Goal: Task Accomplishment & Management: Use online tool/utility

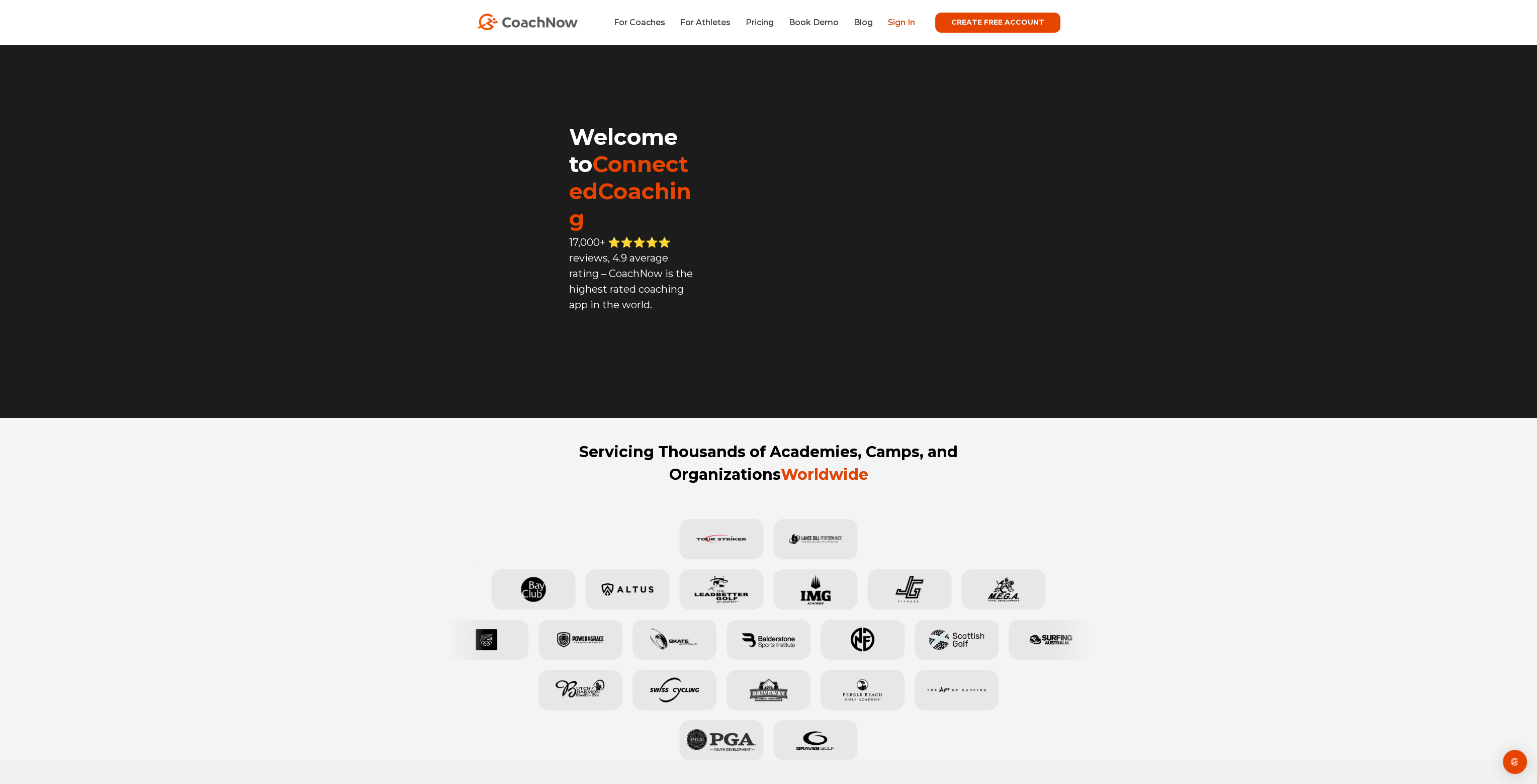
click at [903, 24] on link "Sign In" at bounding box center [902, 22] width 27 height 10
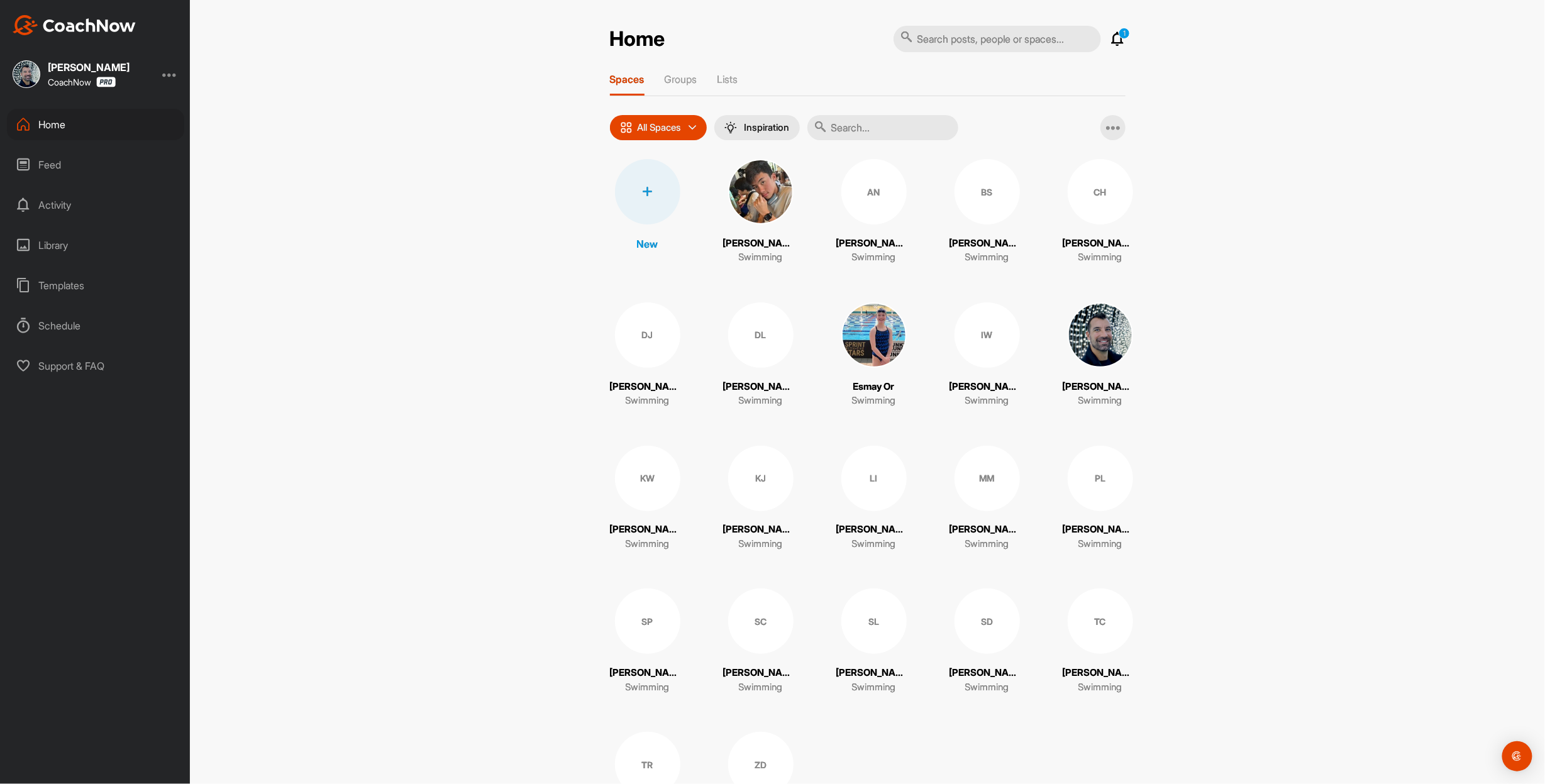
click at [1126, 35] on div "Home 1 Notifications Invitations [DATE] [PERSON_NAME] [PERSON_NAME] replied to …" at bounding box center [868, 442] width 541 height 835
click at [1122, 35] on p "1" at bounding box center [1124, 33] width 11 height 11
click at [1119, 35] on p "1" at bounding box center [1124, 33] width 11 height 11
click at [640, 210] on div at bounding box center [648, 192] width 66 height 66
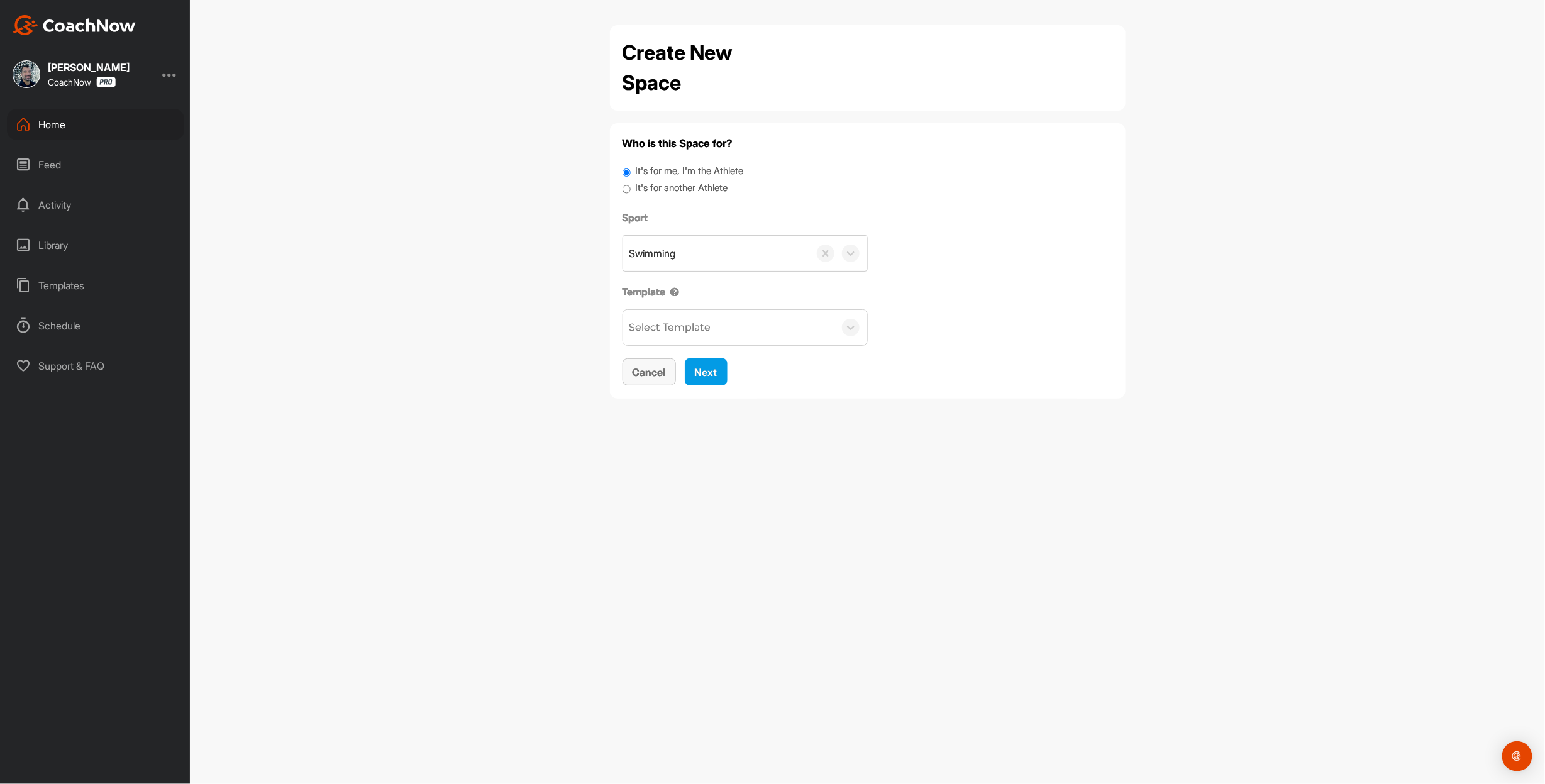
click at [661, 378] on span "Cancel" at bounding box center [649, 371] width 34 height 13
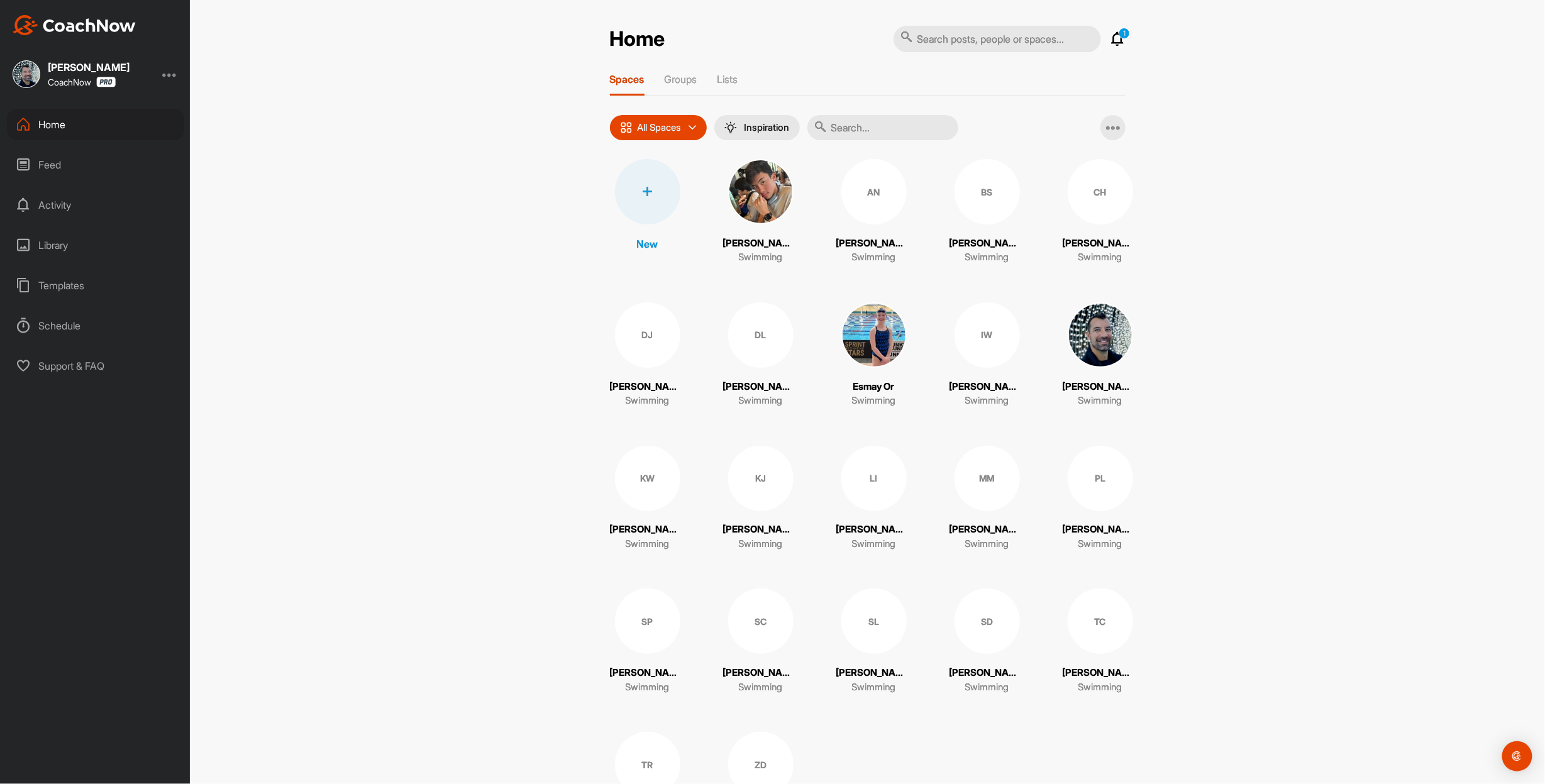
click at [626, 214] on div at bounding box center [648, 192] width 66 height 66
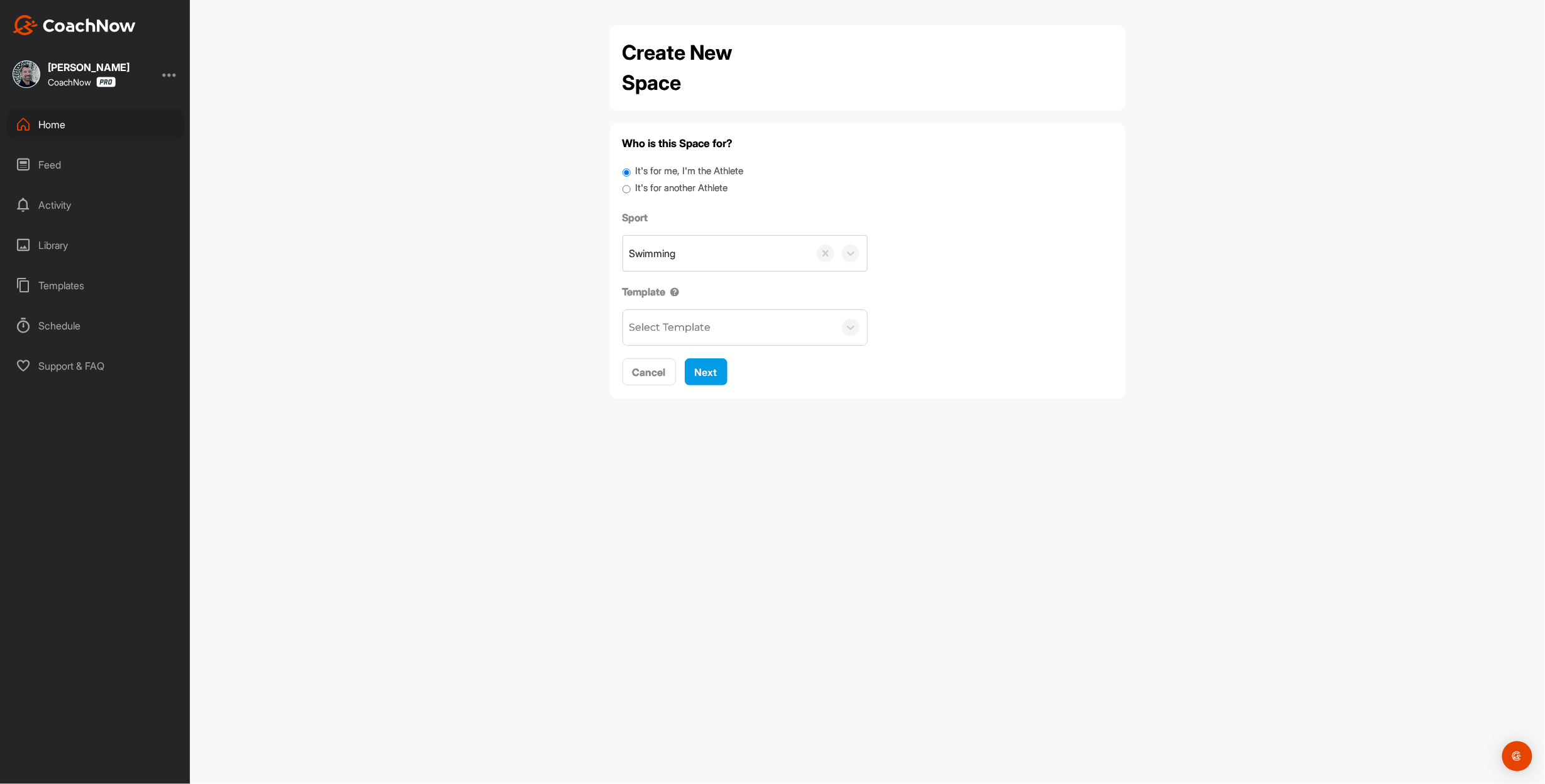
click at [673, 195] on label "It's for another Athlete" at bounding box center [681, 188] width 93 height 14
click at [631, 198] on input "It's for another Athlete" at bounding box center [626, 189] width 8 height 17
radio input "true"
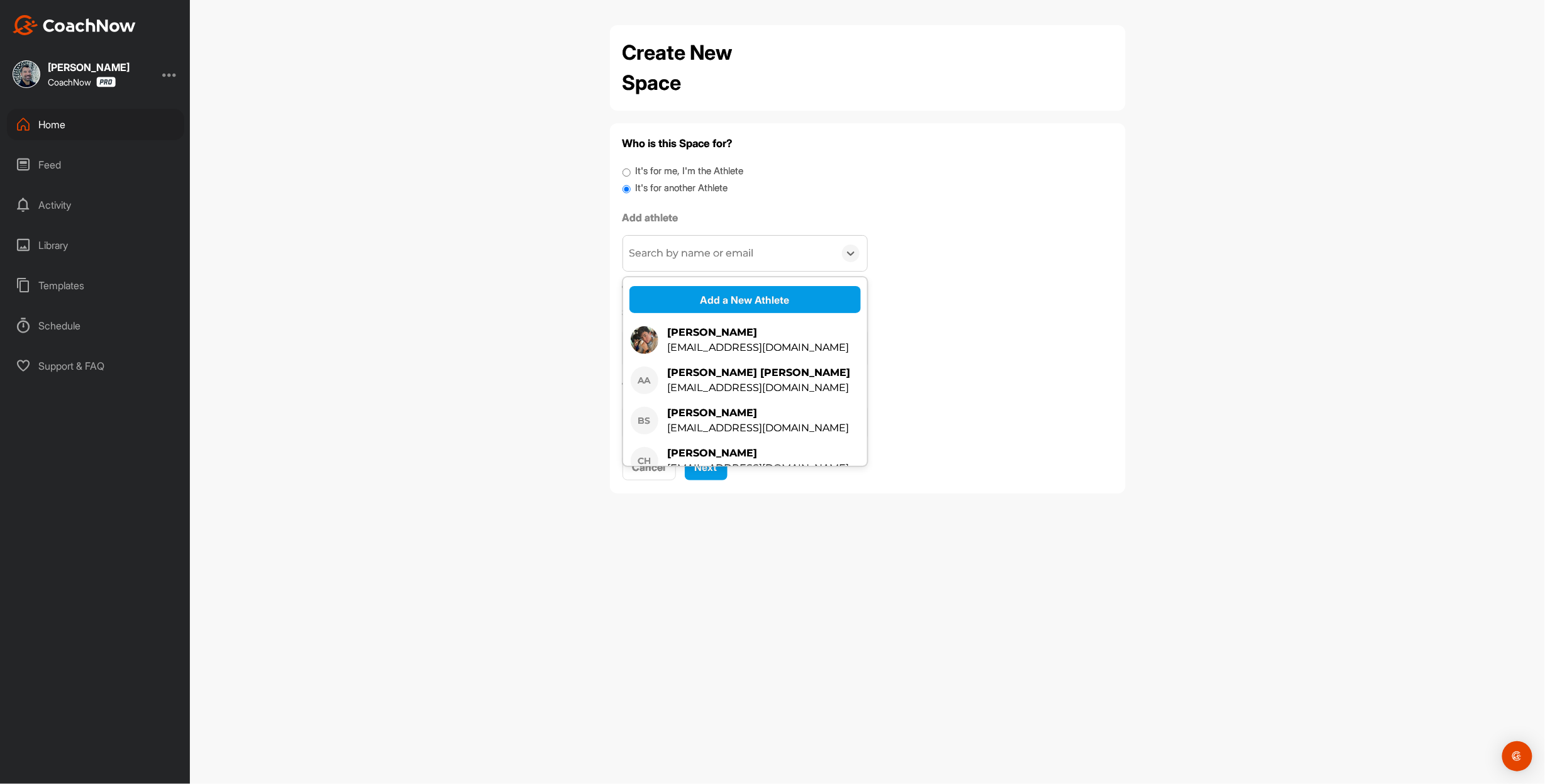
click at [668, 261] on div "Search by name or email" at bounding box center [691, 253] width 125 height 15
type input "[EMAIL_ADDRESS][DOMAIN_NAME]"
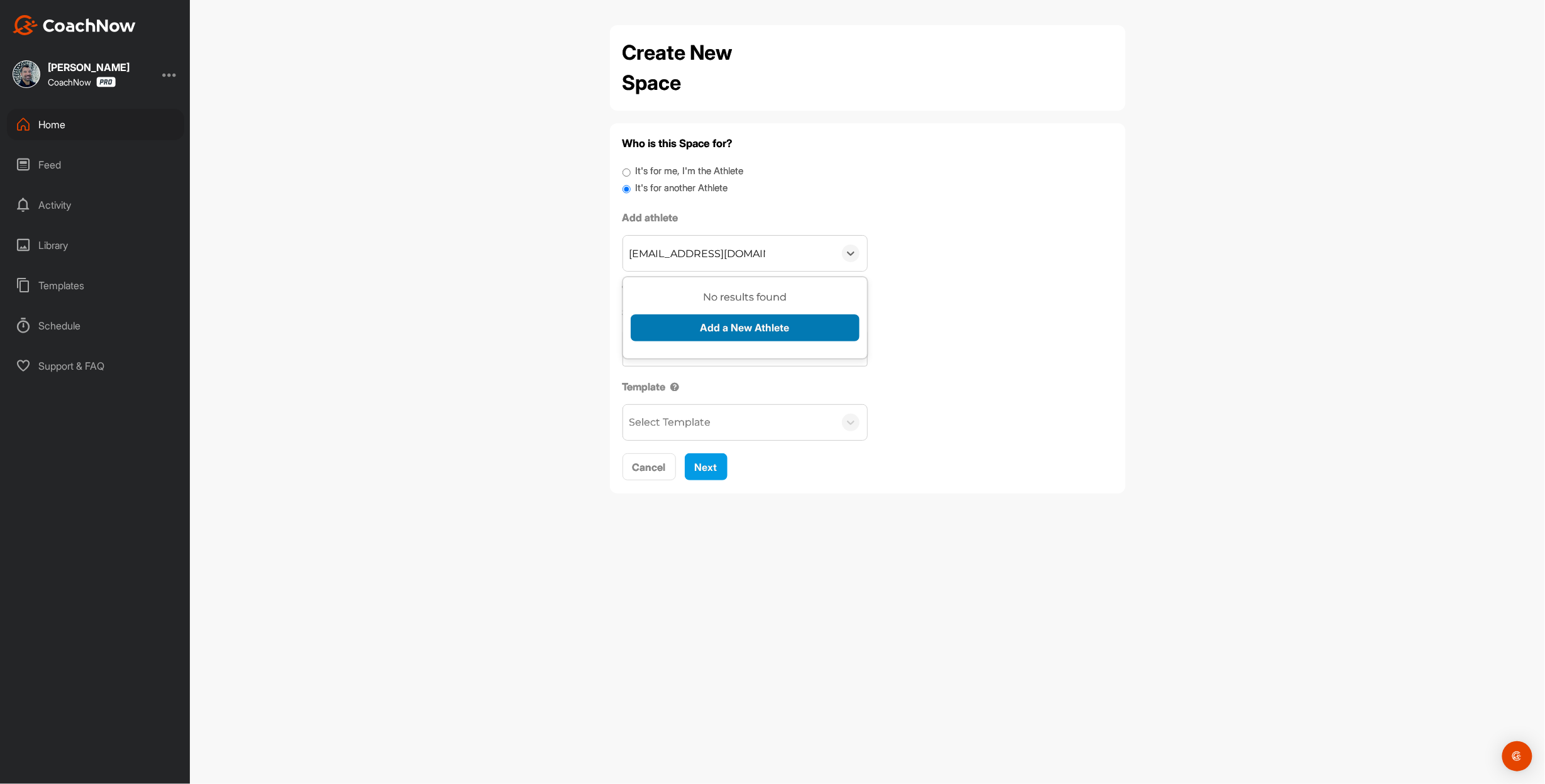
click at [724, 342] on button "Add a New Athlete" at bounding box center [745, 327] width 229 height 27
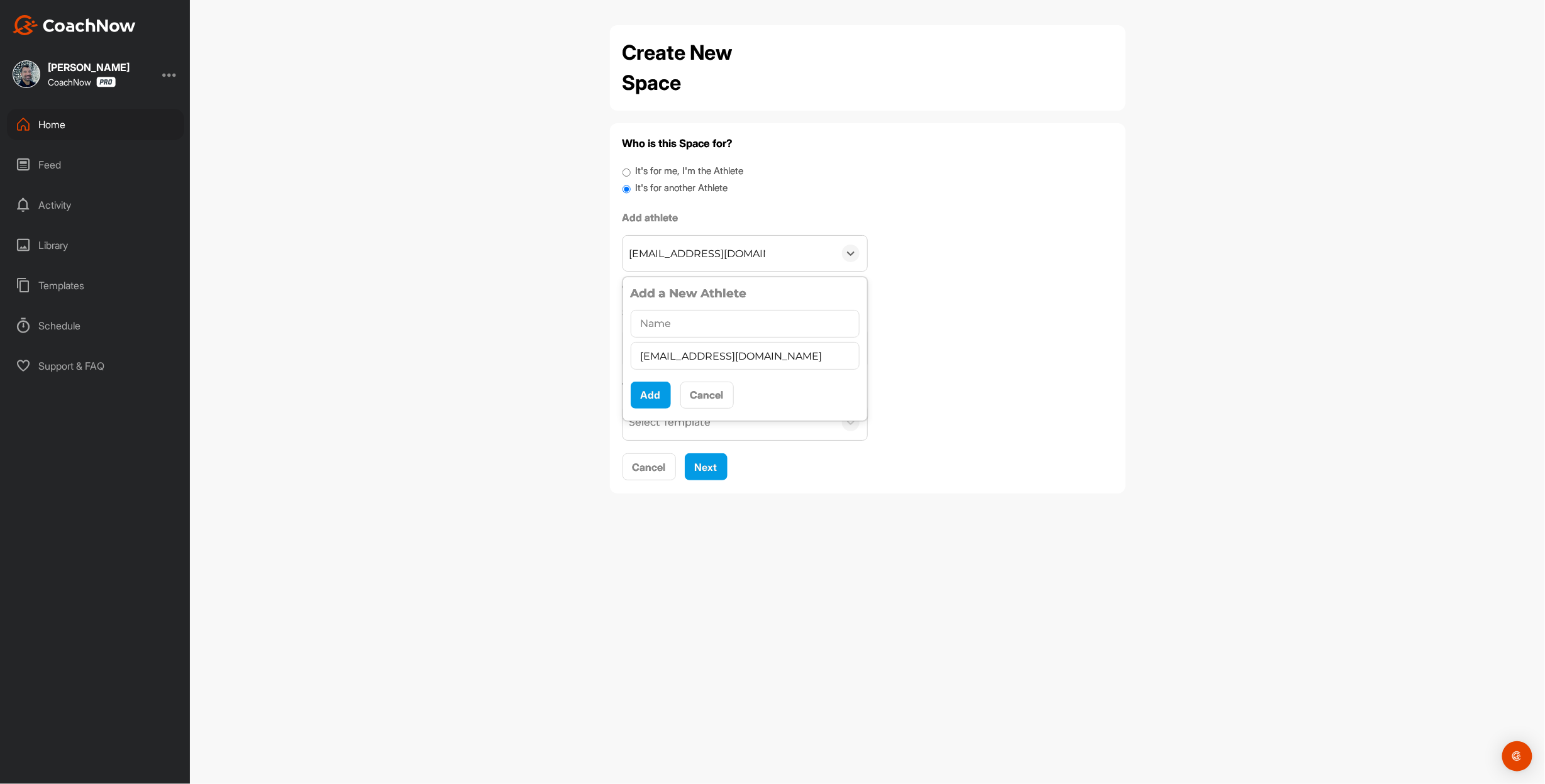
click at [693, 338] on input "text" at bounding box center [745, 323] width 229 height 28
click at [675, 338] on input "text" at bounding box center [745, 323] width 229 height 28
paste input "[PERSON_NAME]"
click at [785, 338] on input "[PERSON_NAME]" at bounding box center [745, 323] width 229 height 28
paste input "[PERSON_NAME]"
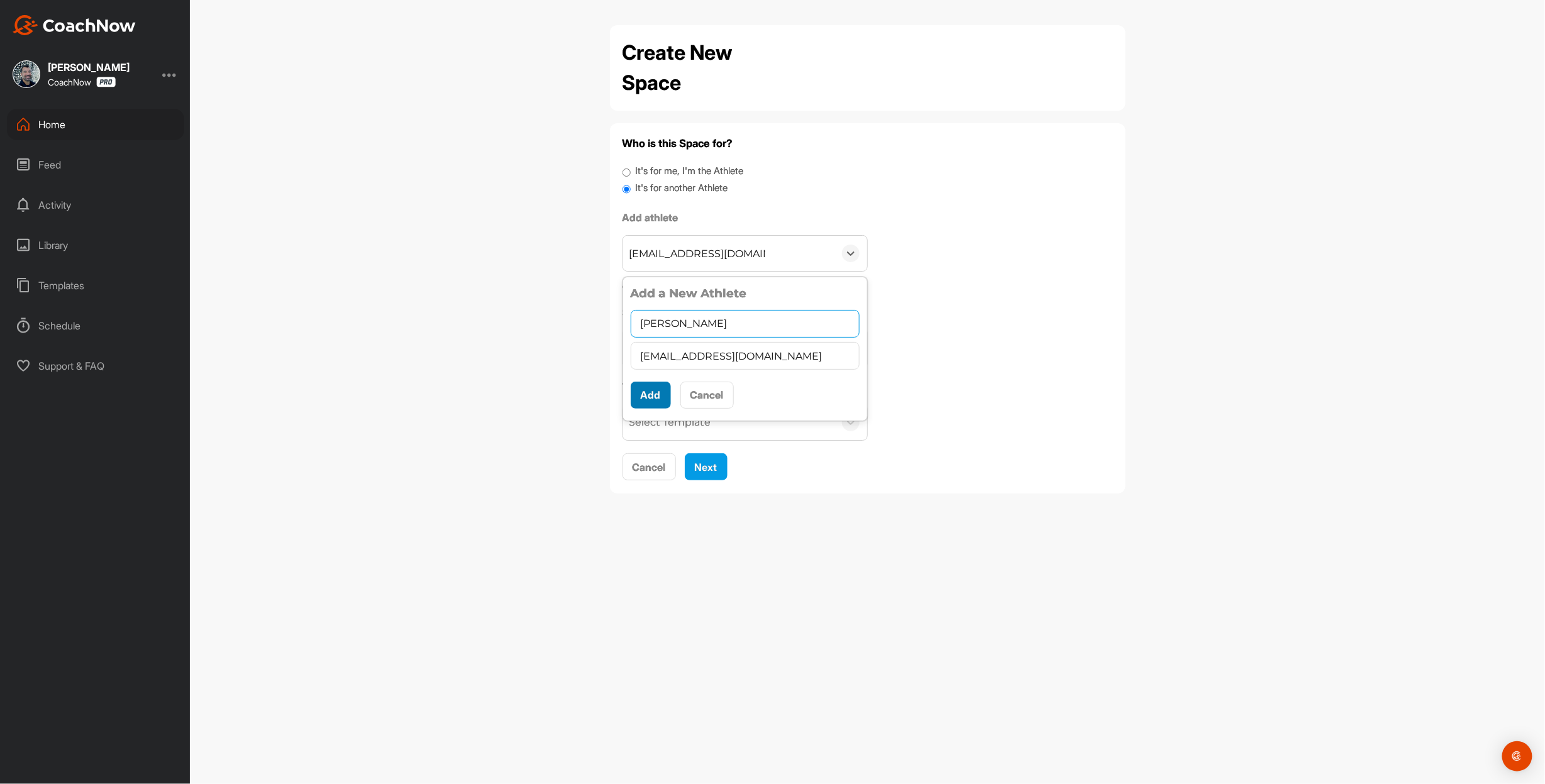
type input "[PERSON_NAME]"
click at [643, 409] on button "Add" at bounding box center [651, 395] width 40 height 27
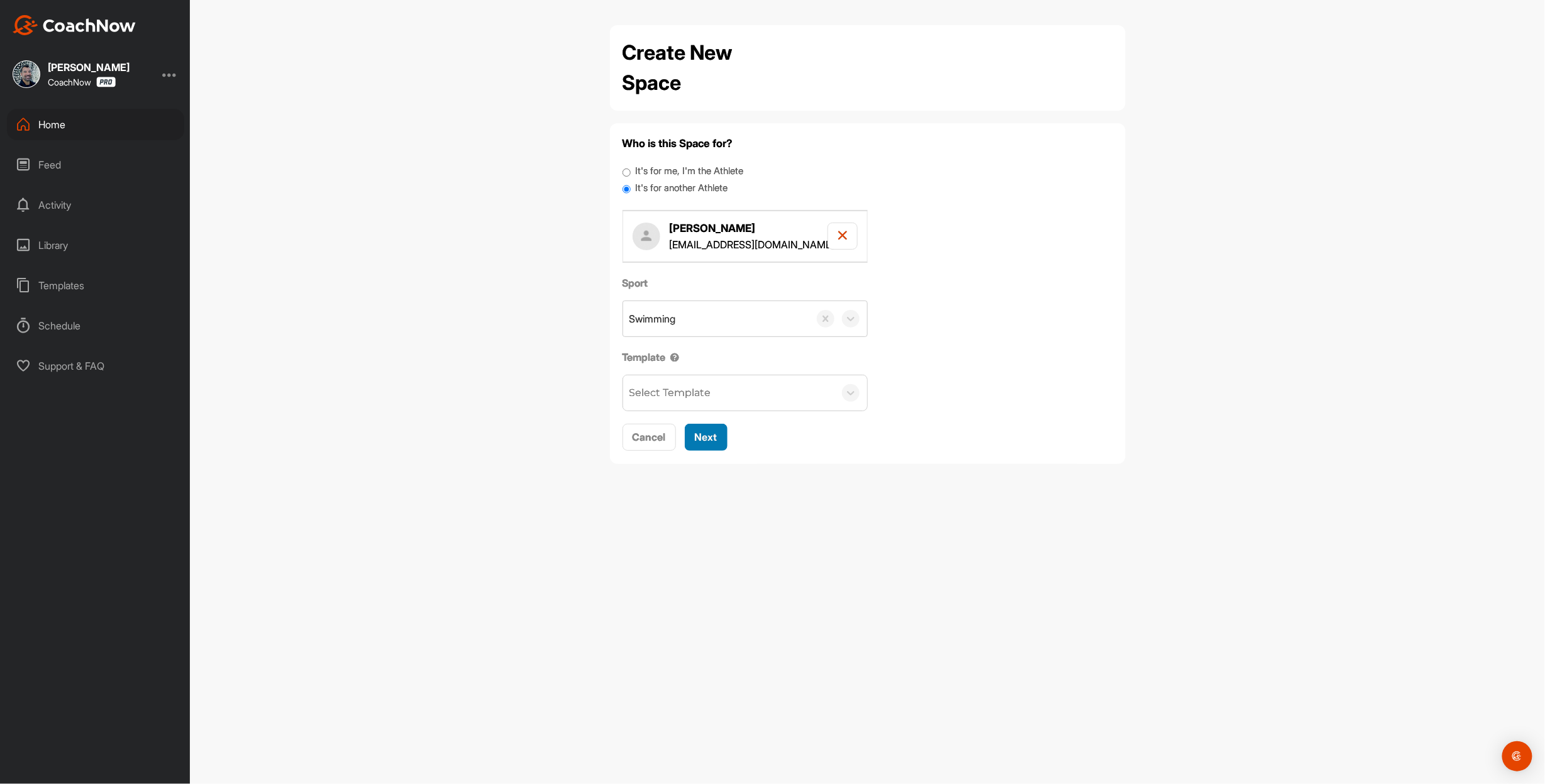
click at [717, 443] on span "Next" at bounding box center [706, 436] width 22 height 13
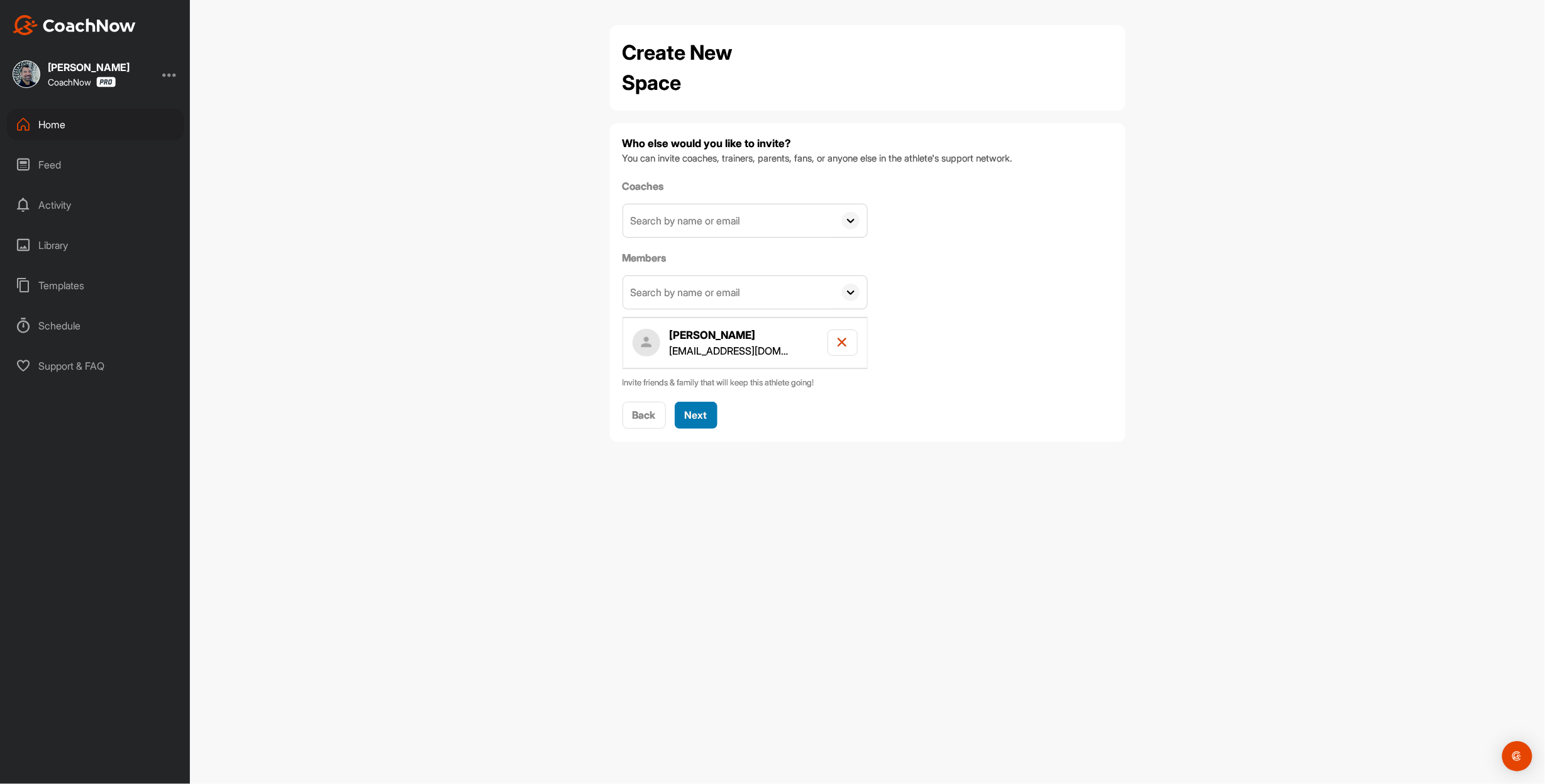
click at [708, 421] on span "Next" at bounding box center [696, 415] width 22 height 13
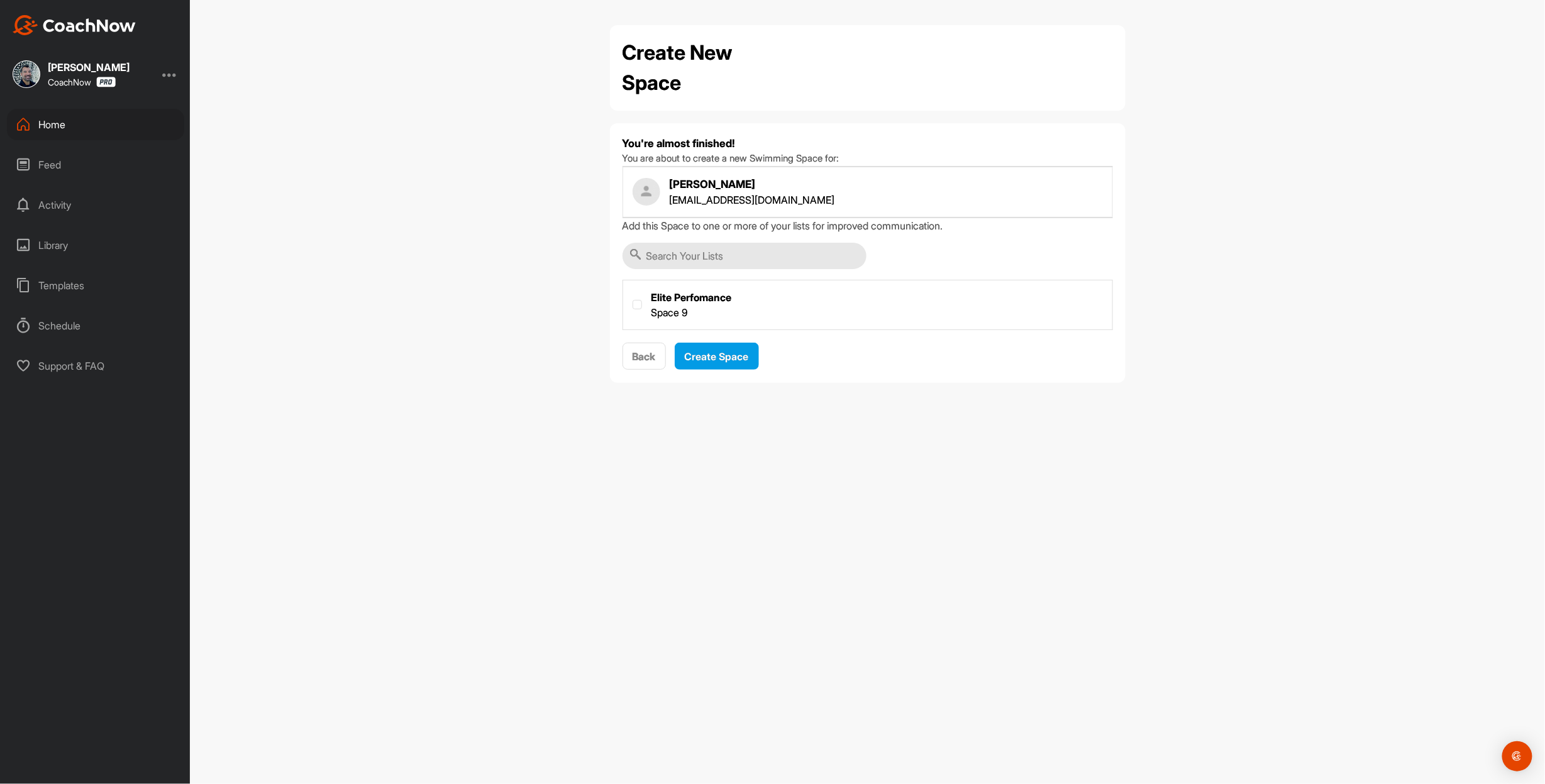
click at [646, 327] on label at bounding box center [868, 304] width 490 height 46
click at [634, 301] on input "checkbox" at bounding box center [633, 300] width 1 height 1
checkbox input "true"
click at [739, 363] on span "Create Space" at bounding box center [717, 356] width 64 height 13
